Goal: Information Seeking & Learning: Find specific fact

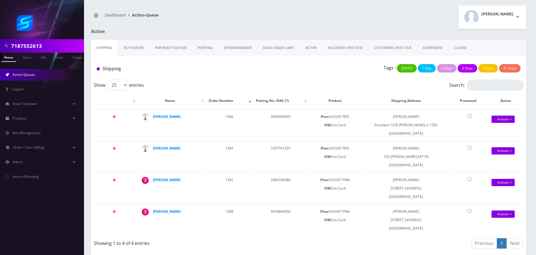
click at [73, 42] on input "7187552613" at bounding box center [46, 46] width 71 height 11
click at [49, 46] on input "929-680-5852" at bounding box center [46, 46] width 71 height 11
click at [42, 47] on input "929-680-5852" at bounding box center [46, 46] width 71 height 11
type input "9296805852"
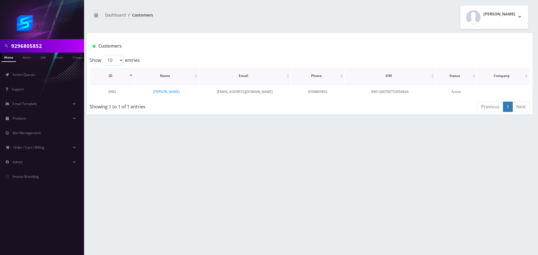
scroll to position [0, 3]
click at [162, 91] on link "Levik Steinmetz" at bounding box center [166, 91] width 26 height 5
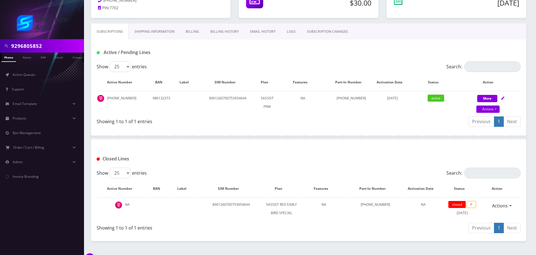
scroll to position [22, 0]
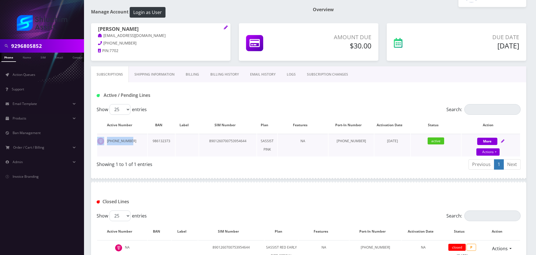
drag, startPoint x: 131, startPoint y: 140, endPoint x: 100, endPoint y: 141, distance: 31.1
click at [100, 141] on td "929-680-5852" at bounding box center [122, 145] width 50 height 23
click at [104, 141] on img at bounding box center [100, 141] width 7 height 7
click at [133, 142] on td "929-680-5852" at bounding box center [122, 145] width 50 height 23
drag, startPoint x: 132, startPoint y: 141, endPoint x: 107, endPoint y: 141, distance: 25.8
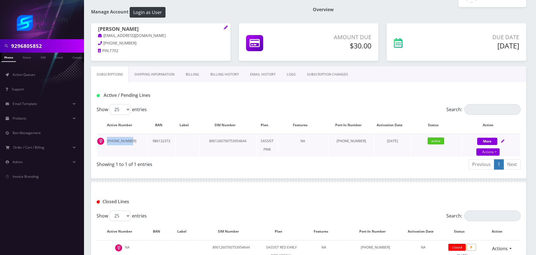
click at [107, 141] on td "929-680-5852" at bounding box center [122, 145] width 50 height 23
copy td "929-680-5852"
drag, startPoint x: 135, startPoint y: 29, endPoint x: 97, endPoint y: 29, distance: 38.4
click at [97, 29] on div "Levik Steinmetz lysteinmetz@gmail.com 416-890-6056 PIN: 7702" at bounding box center [161, 40] width 140 height 35
copy h1 "Levik Steinmetz"
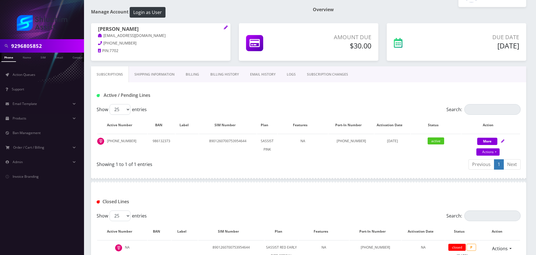
click at [60, 43] on input "9296805852" at bounding box center [46, 46] width 71 height 11
paste input "35539"
type input "9296835539"
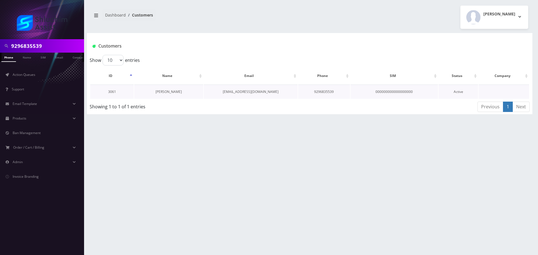
click at [169, 89] on link "Eliahu Ben Amotz" at bounding box center [168, 91] width 26 height 5
click at [167, 92] on link "Eliahu Ben Amotz" at bounding box center [168, 91] width 26 height 5
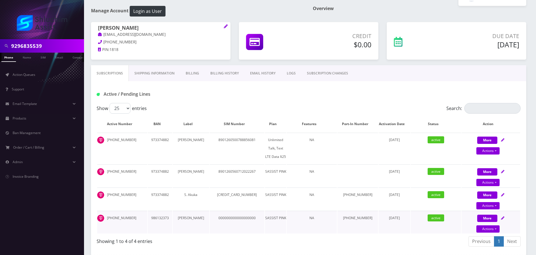
scroll to position [140, 0]
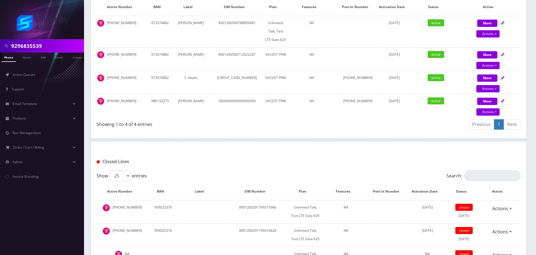
click at [296, 125] on div "Showing 1 to 4 of 4 entries" at bounding box center [201, 123] width 208 height 9
drag, startPoint x: 193, startPoint y: 103, endPoint x: 266, endPoint y: 103, distance: 73.1
click at [266, 103] on tr "[PHONE_NUMBER] 986132373 [PERSON_NAME] 0000000000000000000 SASSIST PINK NA 999-…" at bounding box center [308, 105] width 423 height 23
click at [266, 103] on td "SASSIST PINK" at bounding box center [275, 105] width 21 height 23
drag, startPoint x: 120, startPoint y: 103, endPoint x: 242, endPoint y: 104, distance: 122.4
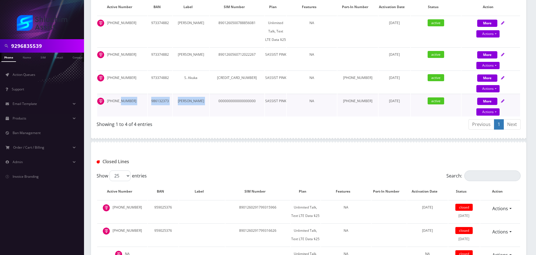
click at [238, 104] on tr "[PHONE_NUMBER] 986132373 [PERSON_NAME] 0000000000000000000 SASSIST PINK NA 999-…" at bounding box center [308, 105] width 423 height 23
click at [244, 104] on td "0000000000000000000" at bounding box center [237, 105] width 55 height 23
drag, startPoint x: 210, startPoint y: 106, endPoint x: 275, endPoint y: 106, distance: 65.0
click at [274, 106] on tr "[PHONE_NUMBER] 986132373 [PERSON_NAME] 0000000000000000000 SASSIST PINK NA 999-…" at bounding box center [308, 105] width 423 height 23
click at [275, 106] on td "SASSIST PINK" at bounding box center [275, 105] width 21 height 23
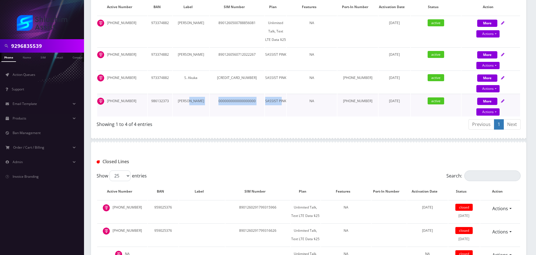
drag, startPoint x: 193, startPoint y: 105, endPoint x: 287, endPoint y: 106, distance: 94.1
click at [286, 106] on tr "[PHONE_NUMBER] 986132373 [PERSON_NAME] 0000000000000000000 SASSIST PINK NA 999-…" at bounding box center [308, 105] width 423 height 23
click at [286, 106] on td "SASSIST PINK" at bounding box center [275, 105] width 21 height 23
drag, startPoint x: 306, startPoint y: 108, endPoint x: 361, endPoint y: 108, distance: 55.5
click at [351, 108] on tr "[PHONE_NUMBER] 986132373 [PERSON_NAME] 0000000000000000000 SASSIST PINK NA 999-…" at bounding box center [308, 105] width 423 height 23
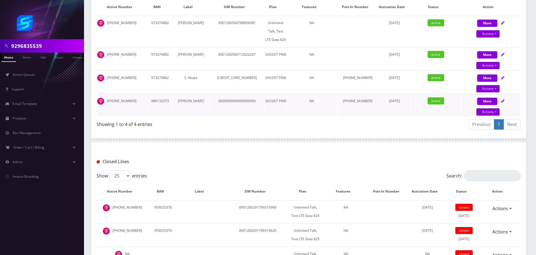
click at [361, 108] on td "[PHONE_NUMBER]" at bounding box center [358, 105] width 41 height 23
drag, startPoint x: 400, startPoint y: 110, endPoint x: 406, endPoint y: 110, distance: 5.6
click at [406, 110] on tr "[PHONE_NUMBER] 986132373 [PERSON_NAME] 0000000000000000000 SASSIST PINK NA 999-…" at bounding box center [308, 105] width 423 height 23
click at [406, 110] on td "[DATE]" at bounding box center [395, 105] width 32 height 23
drag, startPoint x: 312, startPoint y: 108, endPoint x: 393, endPoint y: 110, distance: 80.4
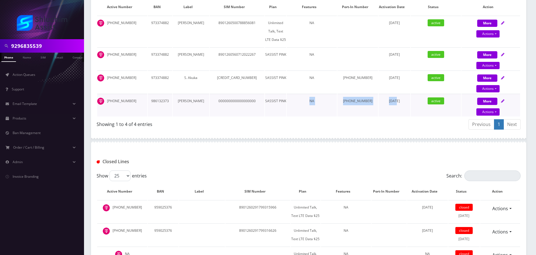
click at [391, 110] on tr "[PHONE_NUMBER] 986132373 [PERSON_NAME] 0000000000000000000 SASSIST PINK NA 999-…" at bounding box center [308, 105] width 423 height 23
click at [393, 110] on td "[DATE]" at bounding box center [395, 105] width 32 height 23
click at [375, 108] on tr "[PHONE_NUMBER] 986132373 [PERSON_NAME] 0000000000000000000 SASSIST PINK NA 999-…" at bounding box center [308, 105] width 423 height 23
click at [383, 108] on td "[DATE]" at bounding box center [395, 105] width 32 height 23
drag, startPoint x: 375, startPoint y: 107, endPoint x: 402, endPoint y: 107, distance: 27.5
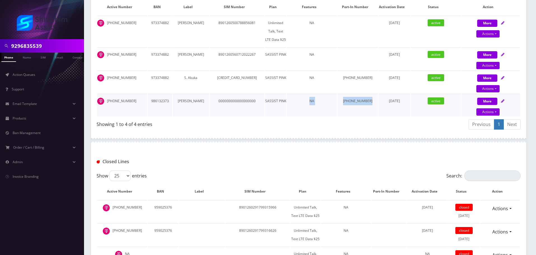
click at [395, 107] on tr "[PHONE_NUMBER] 986132373 [PERSON_NAME] 0000000000000000000 SASSIST PINK NA 999-…" at bounding box center [308, 105] width 423 height 23
click at [402, 107] on td "[DATE]" at bounding box center [395, 105] width 32 height 23
drag, startPoint x: 381, startPoint y: 108, endPoint x: 398, endPoint y: 108, distance: 16.8
click at [396, 108] on tr "[PHONE_NUMBER] 986132373 [PERSON_NAME] 0000000000000000000 SASSIST PINK NA 999-…" at bounding box center [308, 105] width 423 height 23
click at [398, 108] on td "[DATE]" at bounding box center [395, 105] width 32 height 23
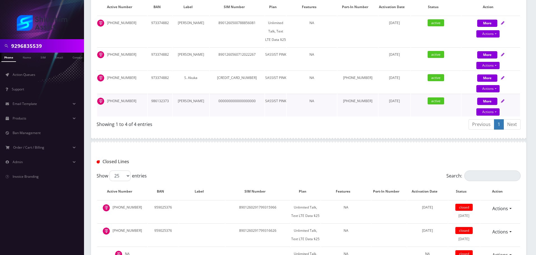
click at [402, 105] on tr "[PHONE_NUMBER] 986132373 [PERSON_NAME] 0000000000000000000 SASSIST PINK NA 999-…" at bounding box center [308, 105] width 423 height 23
click at [407, 105] on td "[DATE]" at bounding box center [395, 105] width 32 height 23
click at [387, 106] on tr "[PHONE_NUMBER] 986132373 [PERSON_NAME] 0000000000000000000 SASSIST PINK NA 999-…" at bounding box center [308, 105] width 423 height 23
click at [398, 106] on td "[DATE]" at bounding box center [395, 105] width 32 height 23
click at [273, 99] on tr "[PHONE_NUMBER] 986132373 [PERSON_NAME] 0000000000000000000 SASSIST PINK NA 999-…" at bounding box center [308, 105] width 423 height 23
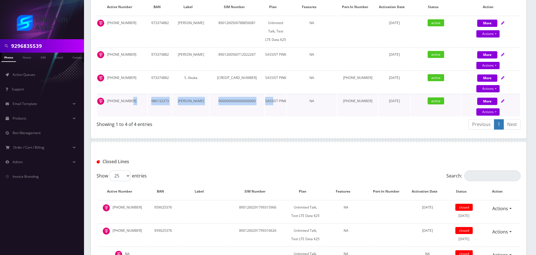
click at [273, 99] on td "SASSIST PINK" at bounding box center [275, 105] width 21 height 23
drag, startPoint x: 203, startPoint y: 101, endPoint x: 272, endPoint y: 101, distance: 69.2
click at [271, 101] on tr "[PHONE_NUMBER] 986132373 [PERSON_NAME] 0000000000000000000 SASSIST PINK NA 999-…" at bounding box center [308, 105] width 423 height 23
click at [272, 101] on td "SASSIST PINK" at bounding box center [275, 105] width 21 height 23
drag, startPoint x: 215, startPoint y: 102, endPoint x: 281, endPoint y: 102, distance: 65.8
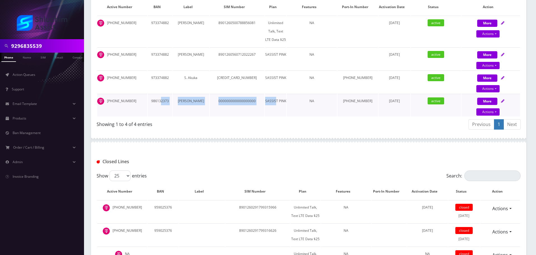
click at [280, 102] on tr "[PHONE_NUMBER] 986132373 [PERSON_NAME] 0000000000000000000 SASSIST PINK NA 999-…" at bounding box center [308, 105] width 423 height 23
click at [281, 102] on td "SASSIST PINK" at bounding box center [275, 105] width 21 height 23
drag, startPoint x: 240, startPoint y: 103, endPoint x: 281, endPoint y: 103, distance: 41.2
click at [280, 103] on tr "[PHONE_NUMBER] 986132373 [PERSON_NAME] 0000000000000000000 SASSIST PINK NA 999-…" at bounding box center [308, 105] width 423 height 23
click at [281, 103] on td "SASSIST PINK" at bounding box center [275, 105] width 21 height 23
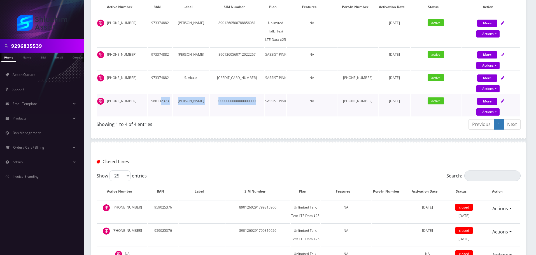
drag, startPoint x: 178, startPoint y: 103, endPoint x: 271, endPoint y: 103, distance: 92.4
click at [269, 103] on tr "[PHONE_NUMBER] 986132373 [PERSON_NAME] 0000000000000000000 SASSIST PINK NA 999-…" at bounding box center [308, 105] width 423 height 23
click at [271, 103] on td "SASSIST PINK" at bounding box center [275, 105] width 21 height 23
drag, startPoint x: 232, startPoint y: 104, endPoint x: 329, endPoint y: 104, distance: 96.9
click at [318, 104] on tr "[PHONE_NUMBER] 986132373 [PERSON_NAME] 0000000000000000000 SASSIST PINK NA 999-…" at bounding box center [308, 105] width 423 height 23
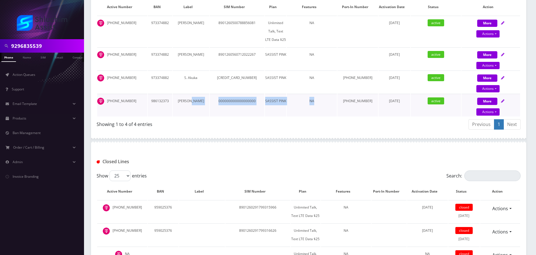
click at [333, 105] on td "NA" at bounding box center [312, 105] width 50 height 23
drag, startPoint x: 275, startPoint y: 105, endPoint x: 354, endPoint y: 105, distance: 79.8
click at [354, 105] on tr "[PHONE_NUMBER] 986132373 [PERSON_NAME] 0000000000000000000 SASSIST PINK NA 999-…" at bounding box center [308, 105] width 423 height 23
click at [354, 105] on td "[PHONE_NUMBER]" at bounding box center [358, 105] width 41 height 23
